Goal: Information Seeking & Learning: Learn about a topic

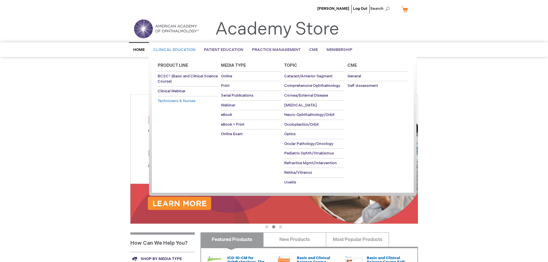
click at [178, 103] on span "Technicians & Nurses" at bounding box center [177, 101] width 38 height 5
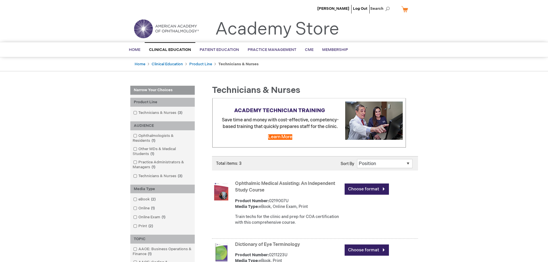
click at [288, 182] on link "Ophthalmic Medical Assisting: An Independent Study Course" at bounding box center [285, 187] width 100 height 12
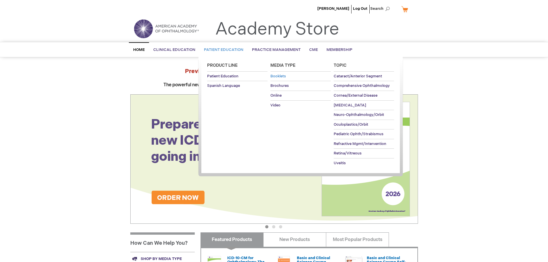
drag, startPoint x: 282, startPoint y: 65, endPoint x: 281, endPoint y: 74, distance: 9.3
click at [281, 70] on link "Media Type" at bounding box center [300, 66] width 60 height 12
click at [281, 82] on link "Brochures" at bounding box center [300, 85] width 60 height 9
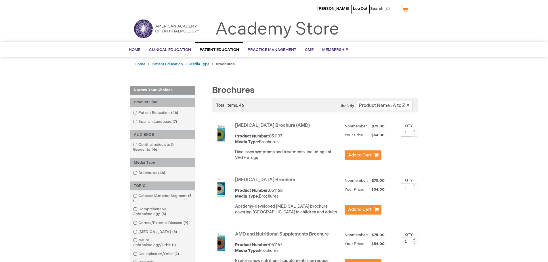
click at [415, 135] on span at bounding box center [414, 134] width 6 height 4
click at [413, 135] on span at bounding box center [414, 134] width 6 height 4
